Goal: Task Accomplishment & Management: Manage account settings

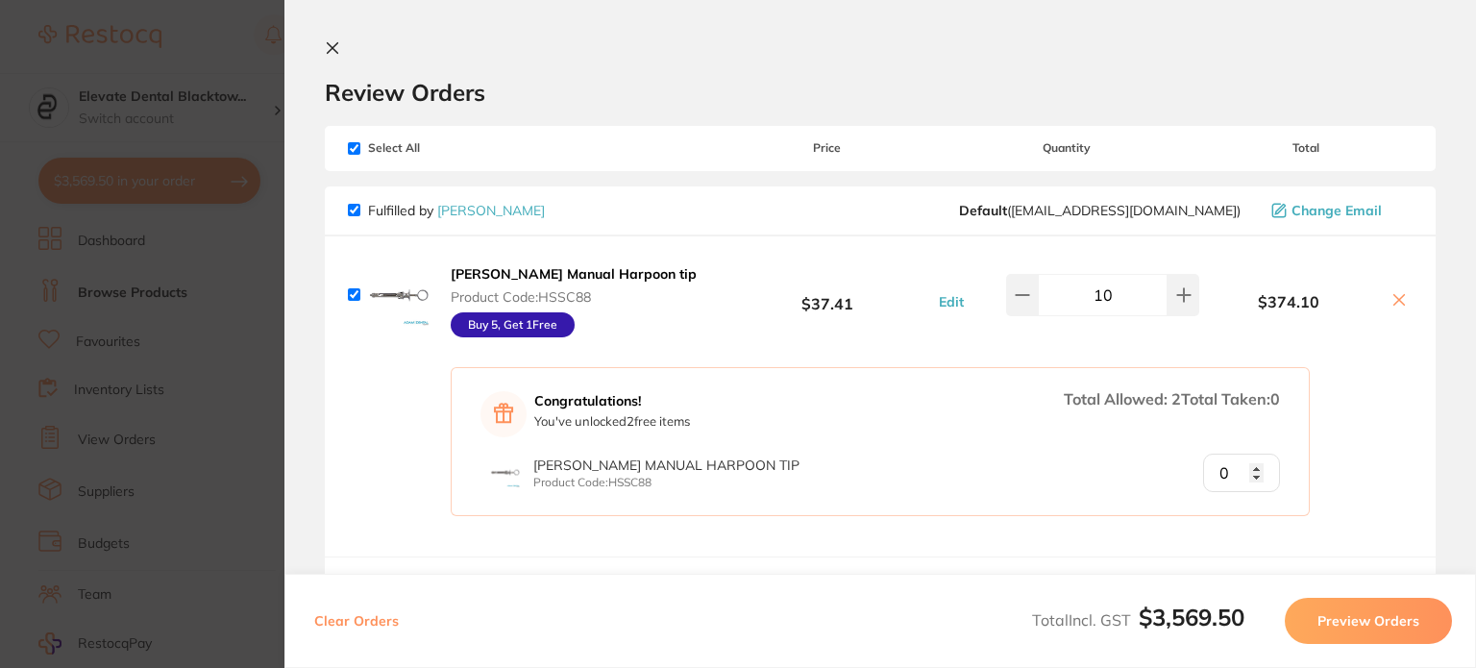
click at [338, 45] on icon at bounding box center [332, 47] width 15 height 15
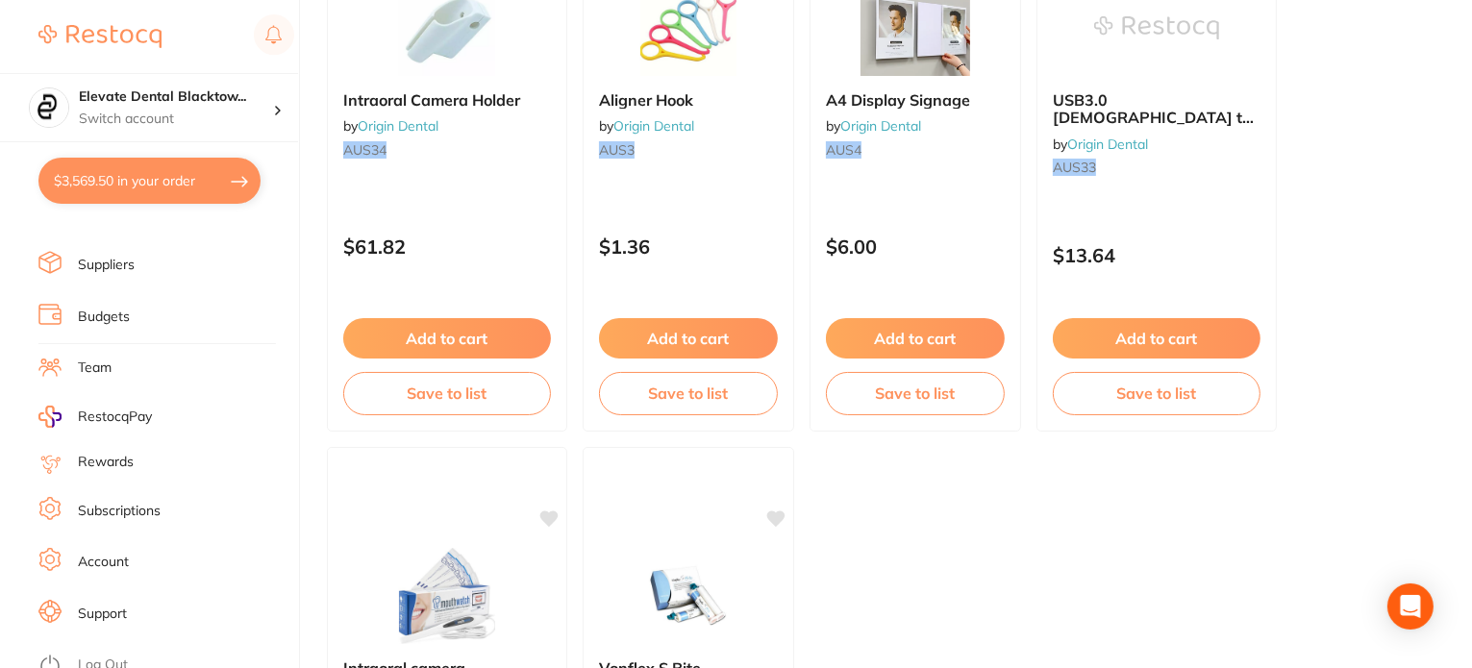
scroll to position [482, 0]
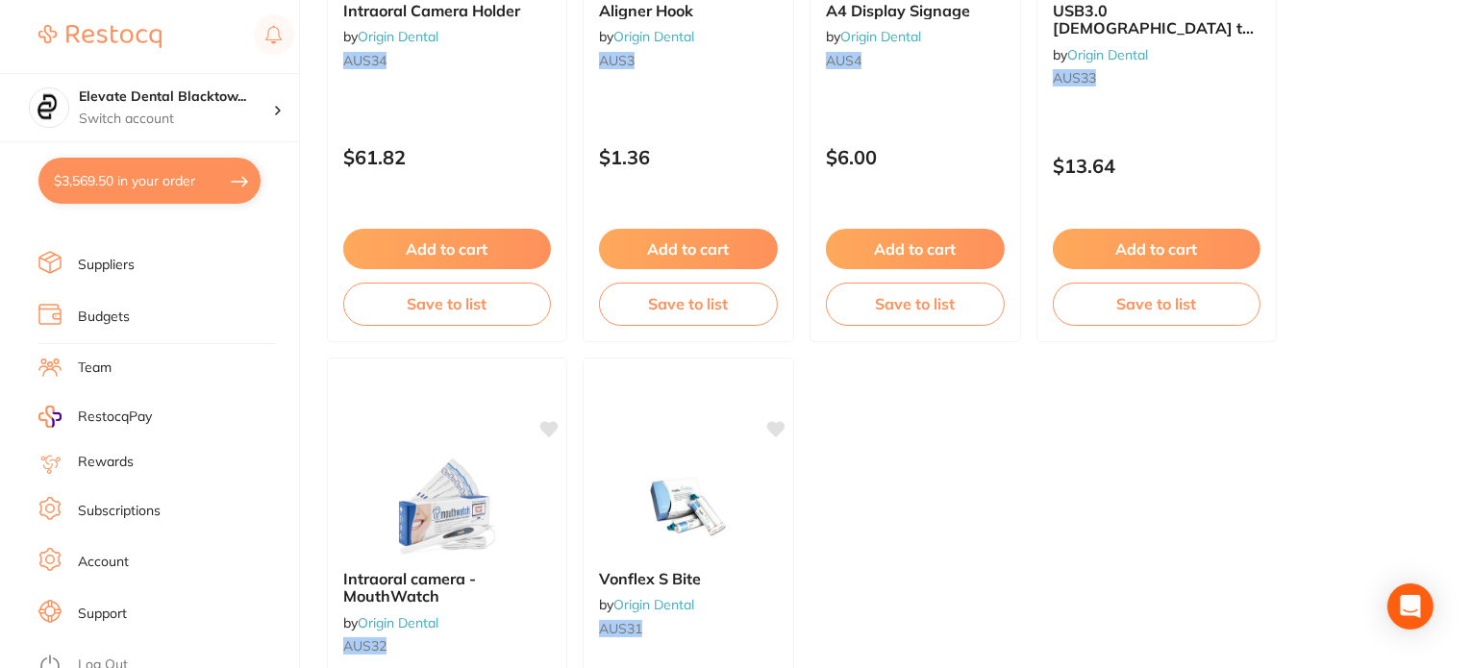
click at [106, 656] on link "Log Out" at bounding box center [103, 665] width 50 height 19
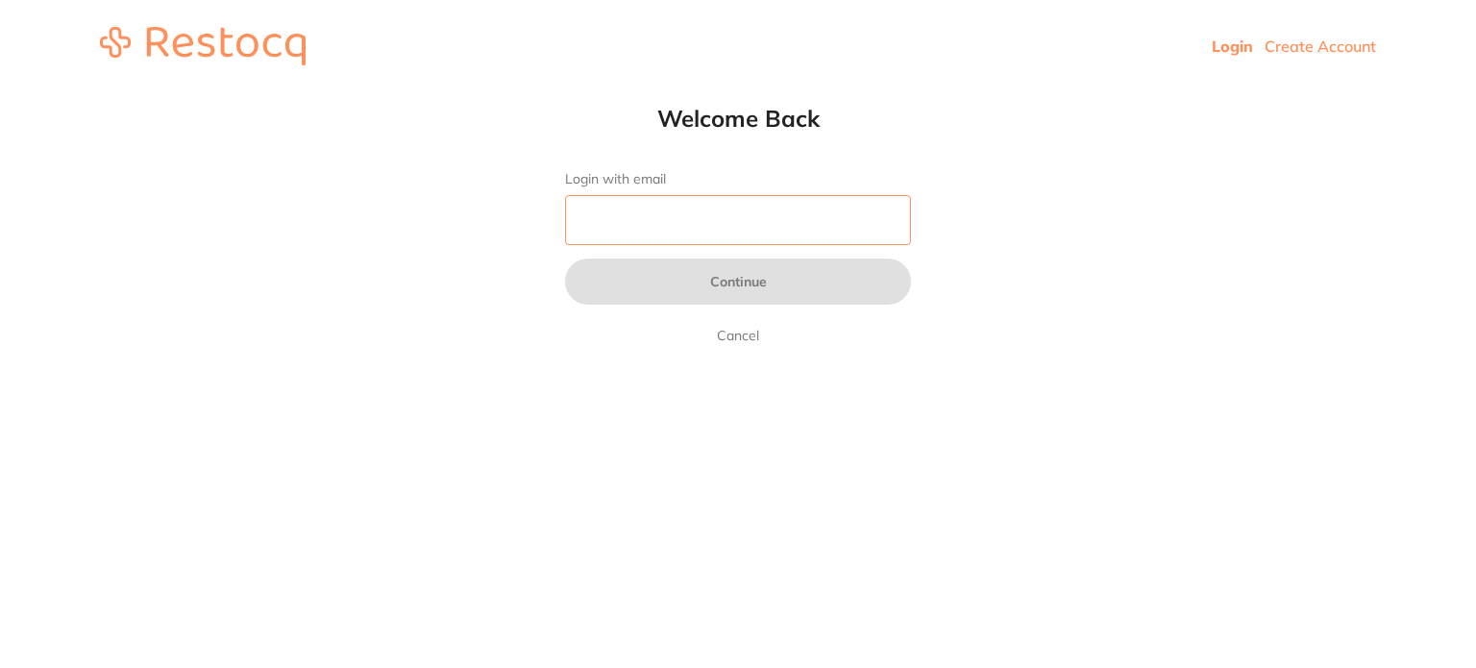
click at [646, 221] on input "Login with email" at bounding box center [738, 220] width 346 height 50
type input "[EMAIL_ADDRESS][DOMAIN_NAME]"
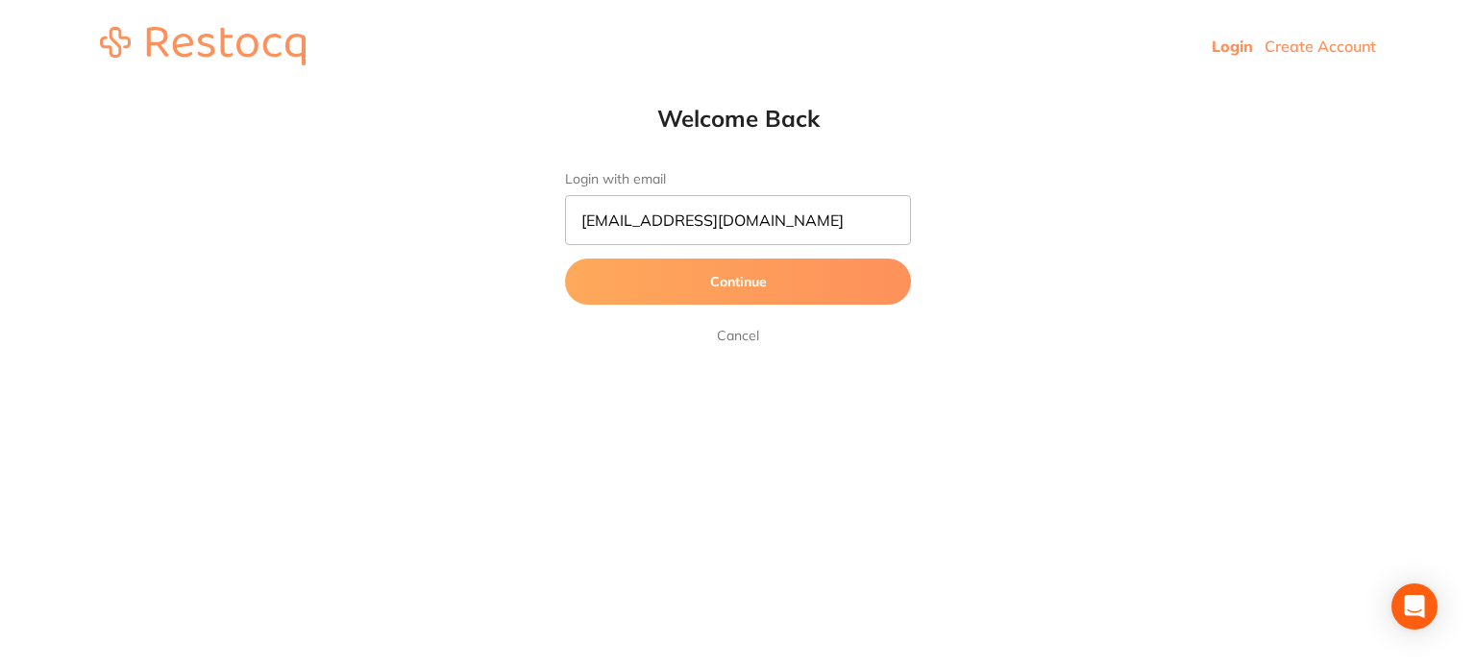
click at [735, 283] on button "Continue" at bounding box center [738, 282] width 346 height 46
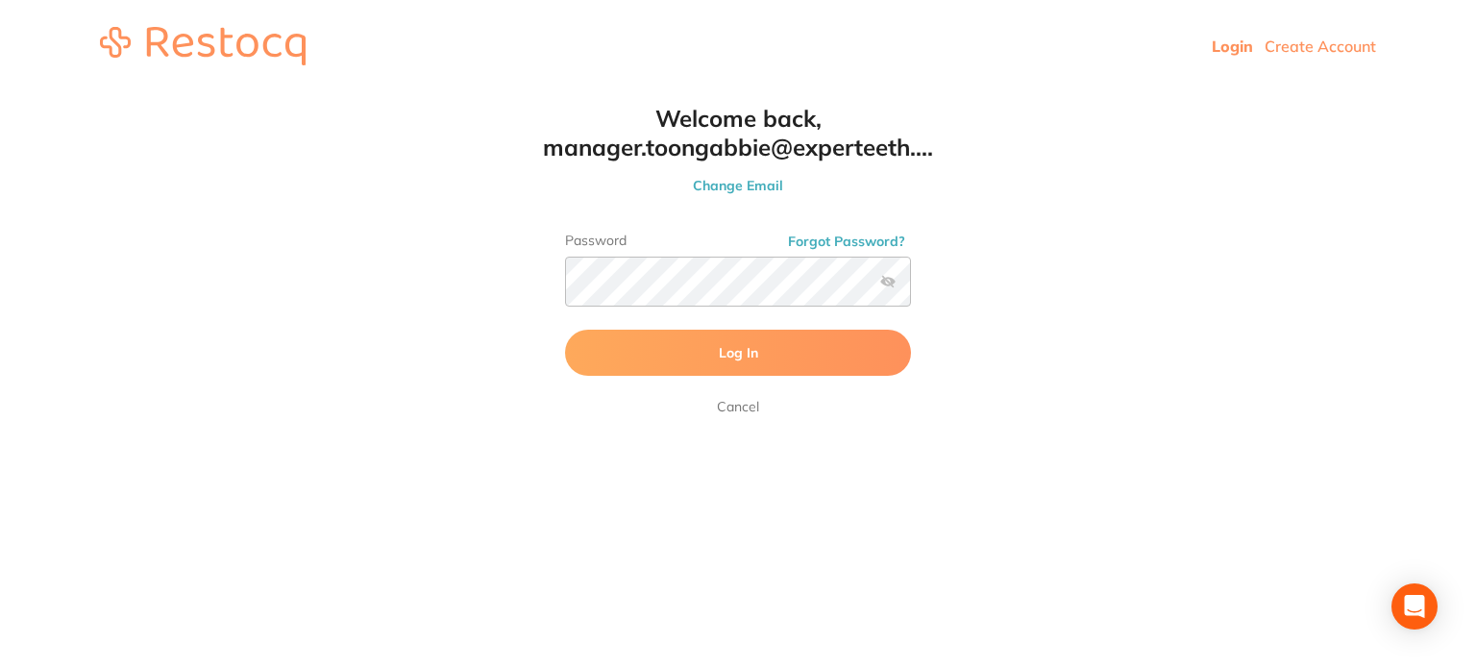
click at [739, 348] on span "Log In" at bounding box center [738, 352] width 39 height 17
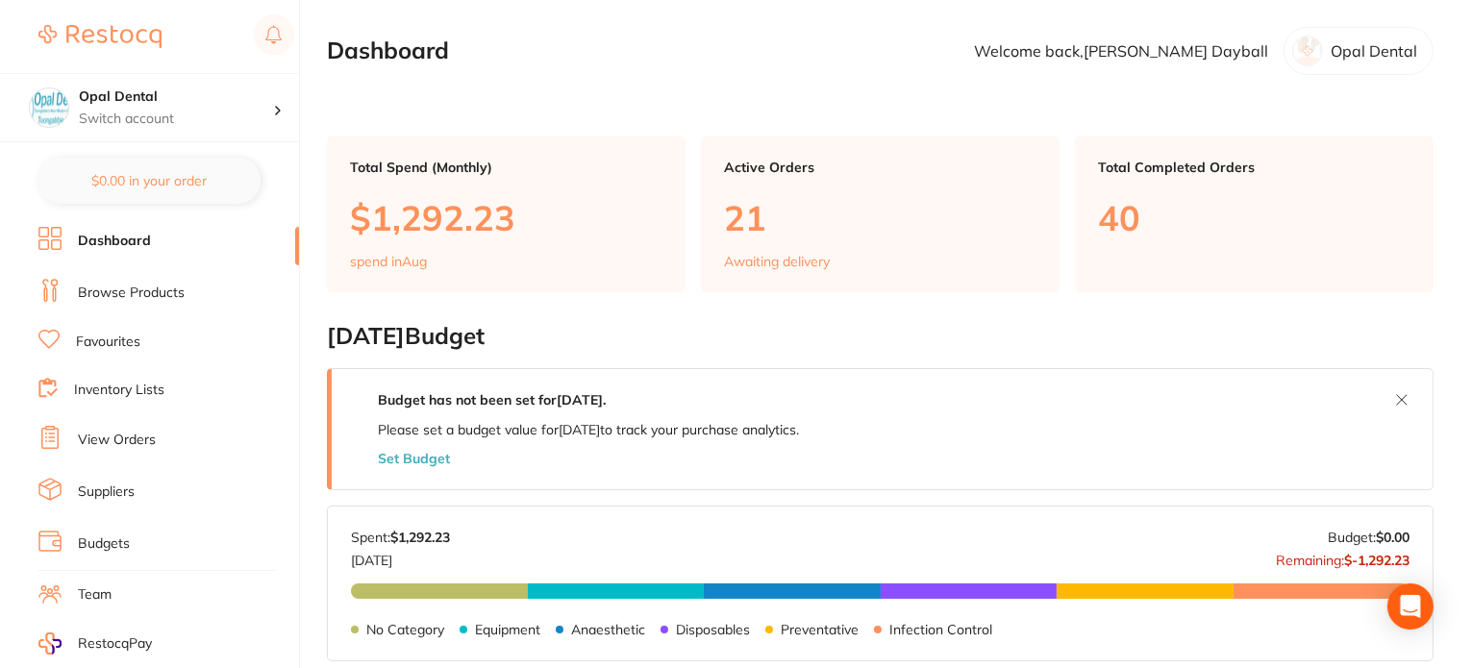
click at [145, 438] on link "View Orders" at bounding box center [117, 440] width 78 height 19
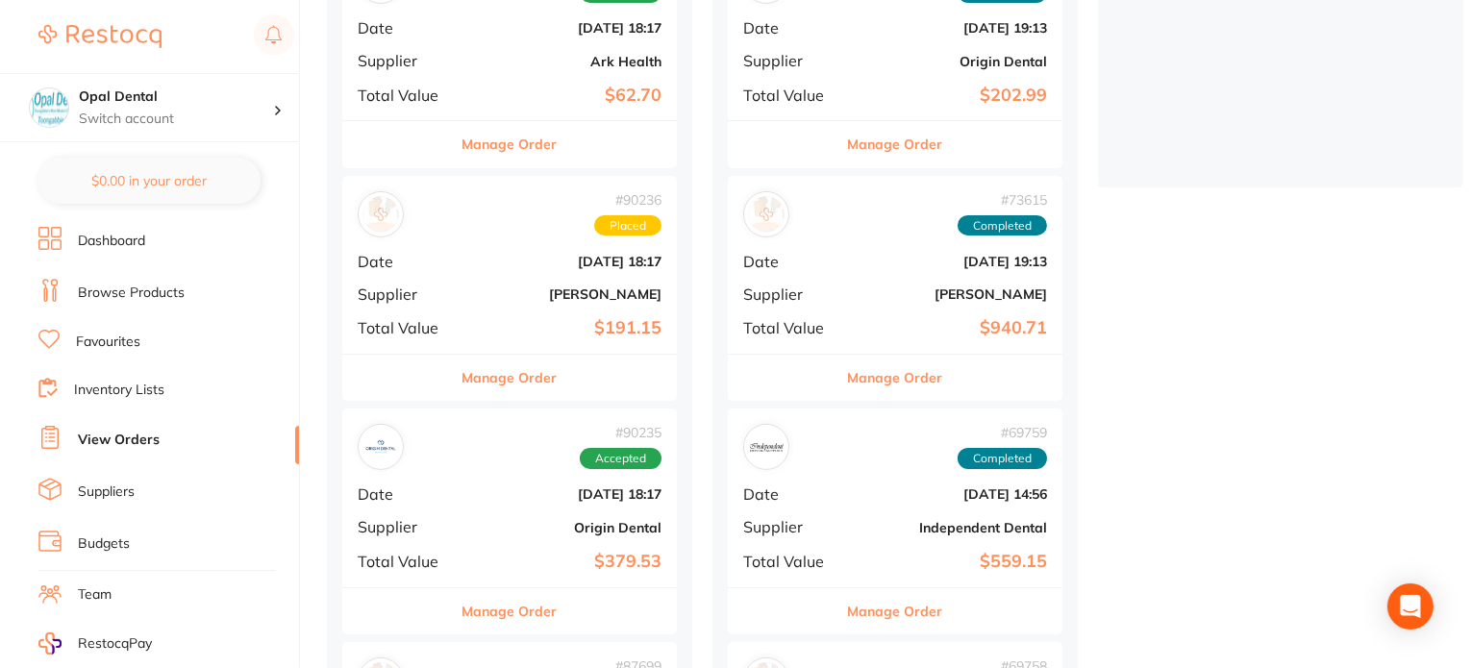
scroll to position [769, 0]
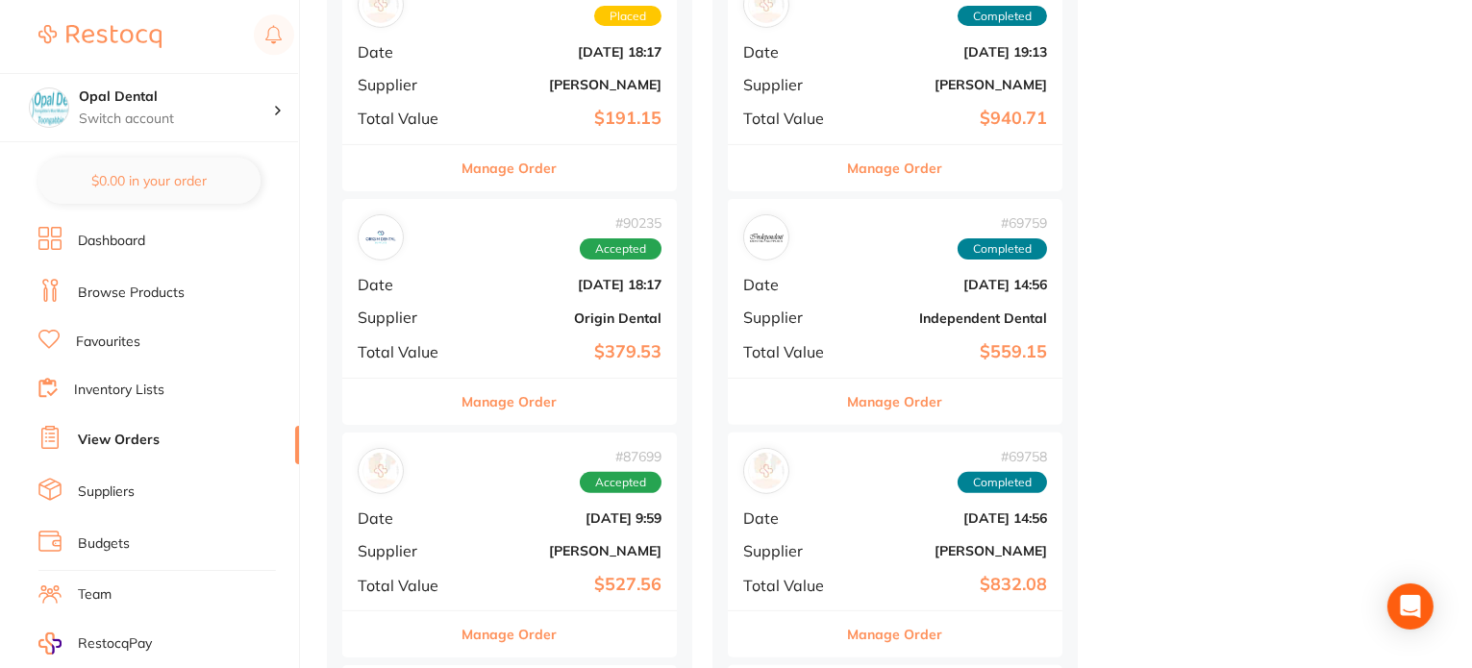
click at [486, 310] on b "Origin Dental" at bounding box center [565, 317] width 192 height 15
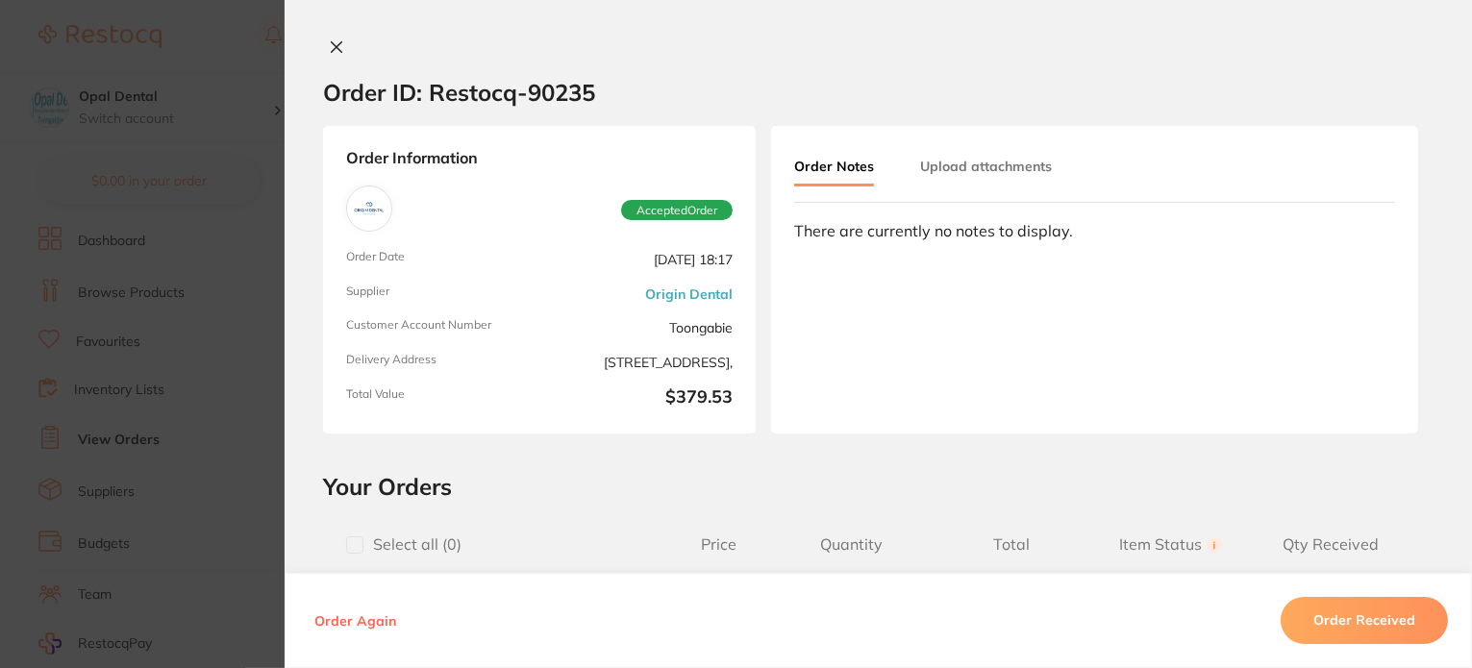
scroll to position [481, 0]
click at [341, 44] on button at bounding box center [336, 48] width 27 height 20
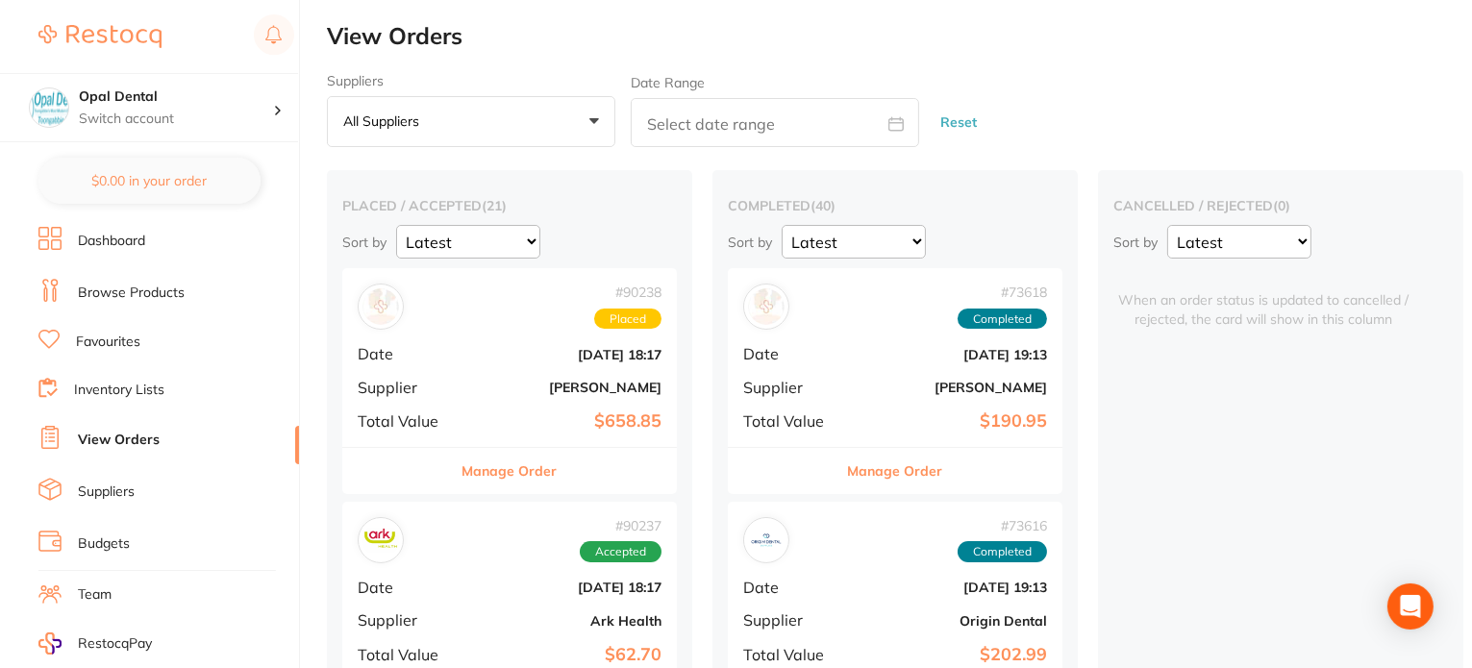
click at [122, 291] on link "Browse Products" at bounding box center [131, 293] width 107 height 19
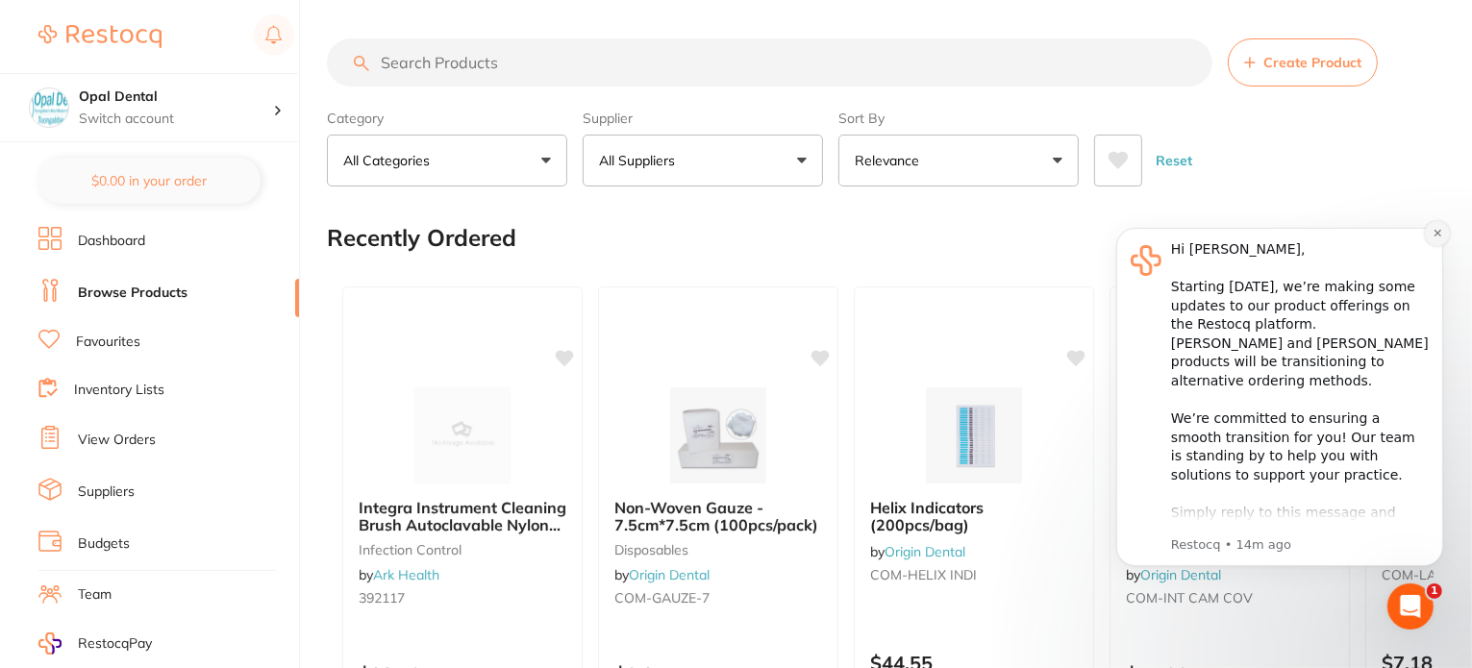
click at [1438, 233] on icon "Dismiss notification" at bounding box center [1436, 232] width 11 height 11
